Goal: Contribute content: Add original content to the website for others to see

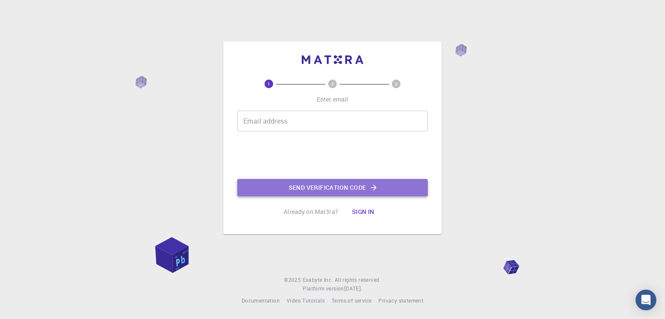
click at [336, 190] on button "Send verification code" at bounding box center [332, 187] width 190 height 17
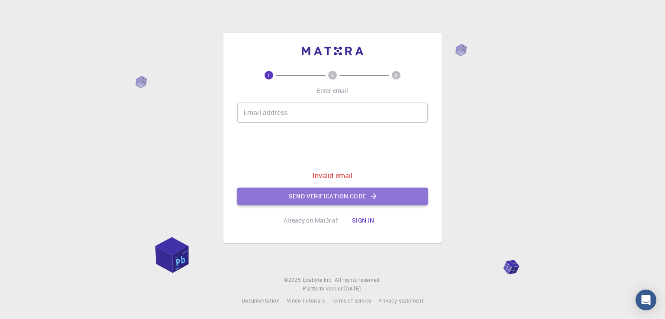
click at [337, 196] on button "Send verification code" at bounding box center [332, 196] width 190 height 17
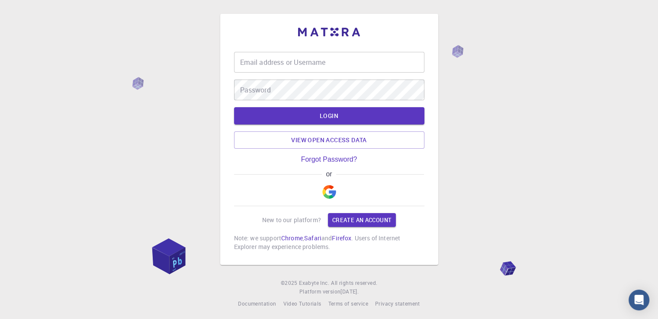
type input "belkha1991"
click at [305, 58] on div "Email address or Username belkha1991 Email address or Username" at bounding box center [329, 62] width 190 height 21
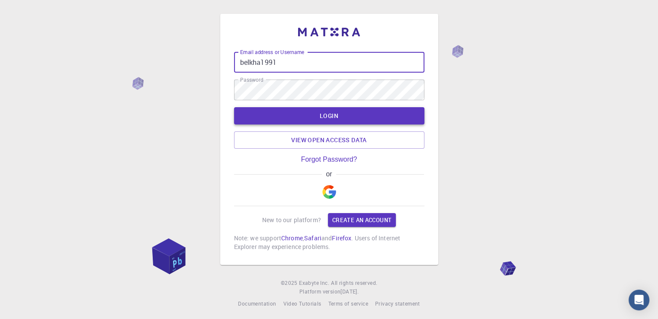
click at [324, 120] on button "LOGIN" at bounding box center [329, 115] width 190 height 17
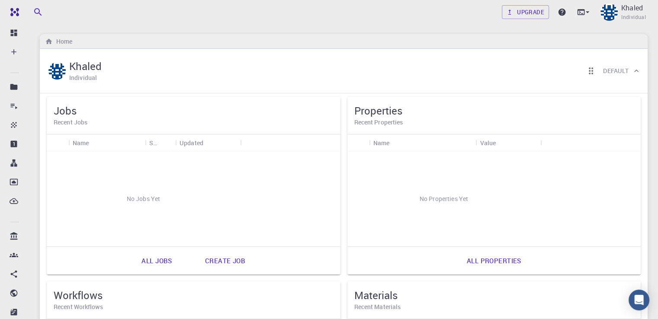
click at [104, 163] on div "No Jobs Yet" at bounding box center [144, 199] width 194 height 95
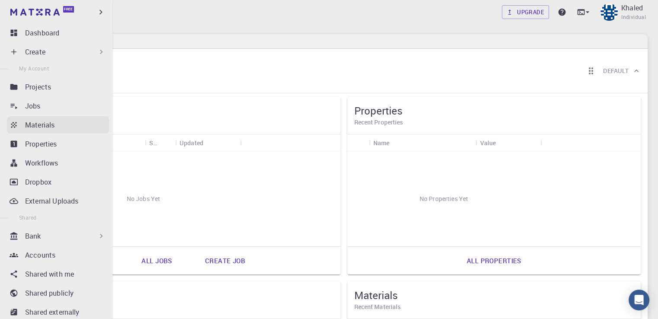
click at [39, 129] on p "Materials" at bounding box center [39, 125] width 29 height 10
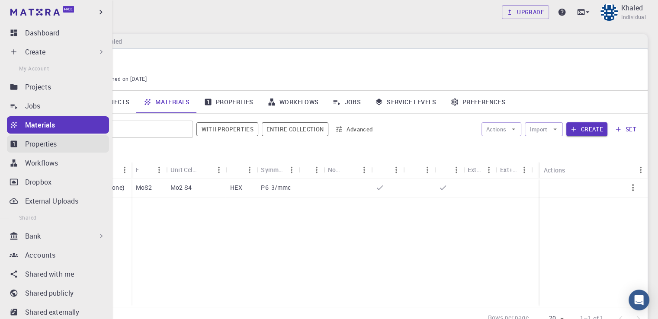
click at [43, 144] on p "Properties" at bounding box center [41, 144] width 32 height 10
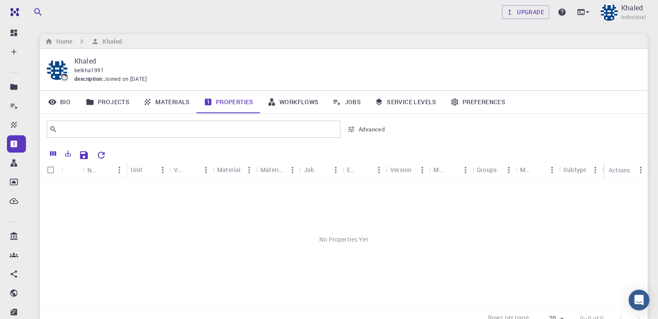
click at [158, 103] on link "Materials" at bounding box center [166, 102] width 61 height 23
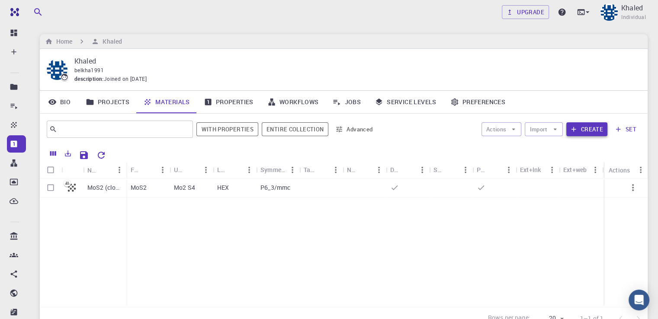
click at [593, 130] on button "Create" at bounding box center [587, 130] width 41 height 14
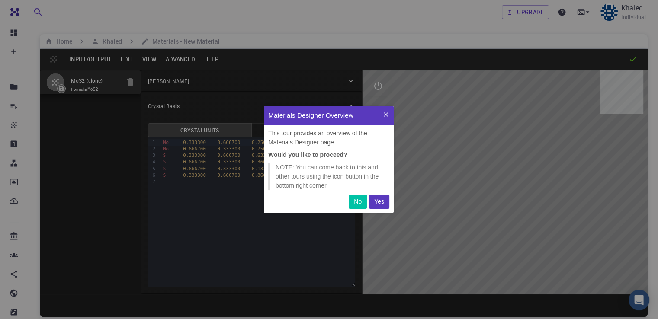
scroll to position [100, 123]
click at [379, 202] on p "Yes" at bounding box center [379, 201] width 10 height 9
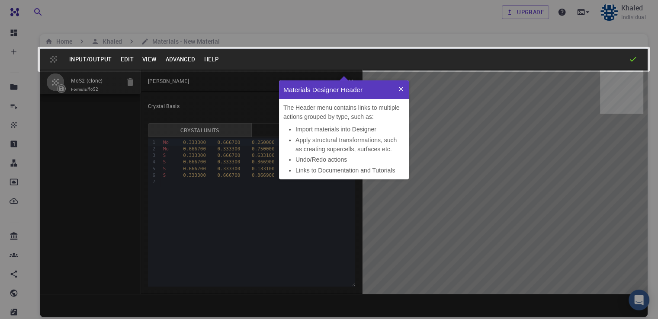
scroll to position [92, 123]
click at [400, 89] on icon at bounding box center [401, 89] width 4 height 4
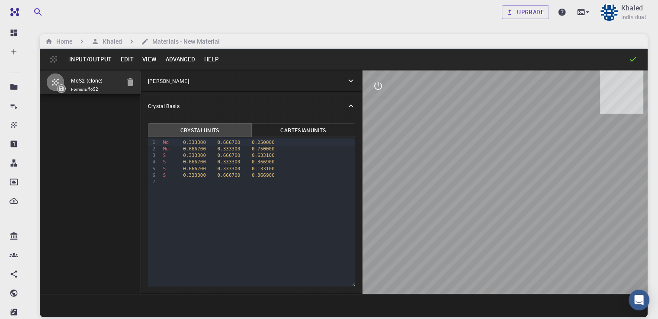
click at [102, 60] on button "Input/Output" at bounding box center [90, 59] width 51 height 14
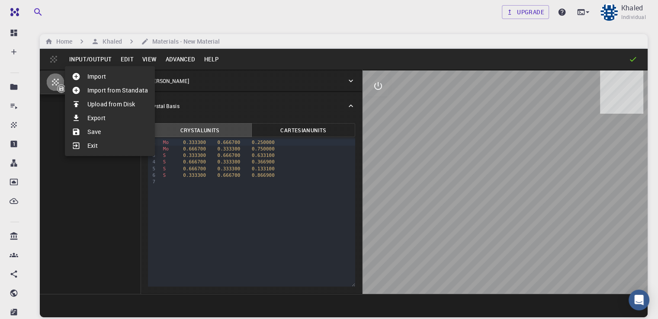
click at [275, 103] on div at bounding box center [329, 159] width 658 height 319
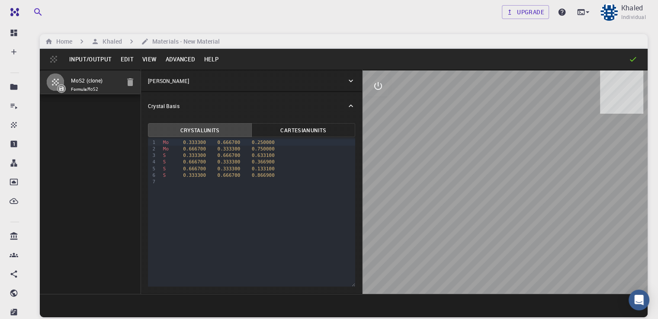
click at [368, 83] on button "interactive" at bounding box center [378, 86] width 21 height 21
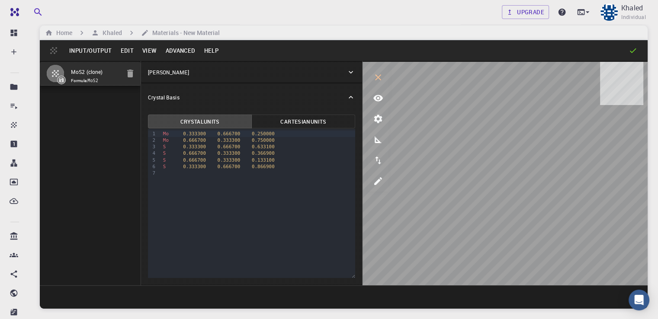
scroll to position [66, 0]
